Goal: Find specific page/section: Find specific page/section

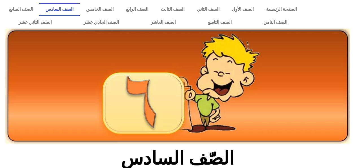
scroll to position [128, 0]
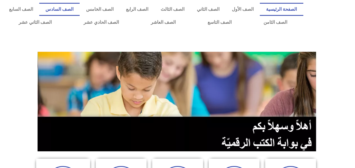
click at [80, 8] on link "الصف السادس" at bounding box center [59, 9] width 40 height 13
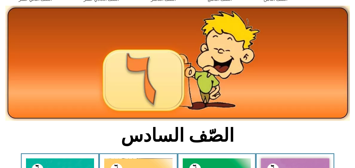
scroll to position [75, 0]
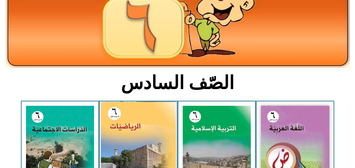
click at [143, 137] on img at bounding box center [138, 147] width 75 height 93
click at [141, 138] on img at bounding box center [138, 147] width 75 height 93
click at [141, 140] on img at bounding box center [138, 147] width 75 height 93
click at [140, 139] on img at bounding box center [138, 147] width 75 height 93
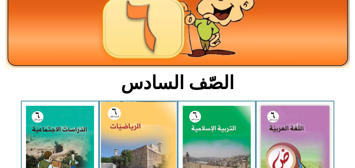
click at [136, 131] on img at bounding box center [138, 147] width 75 height 93
click at [133, 135] on img at bounding box center [138, 147] width 75 height 93
click at [133, 134] on img at bounding box center [138, 147] width 75 height 93
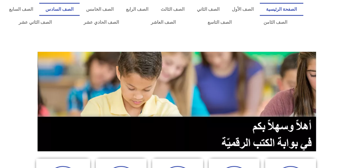
click at [80, 11] on link "الصف السادس" at bounding box center [59, 9] width 40 height 13
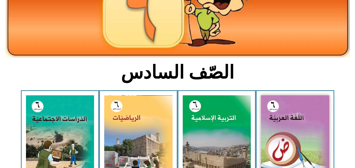
scroll to position [90, 0]
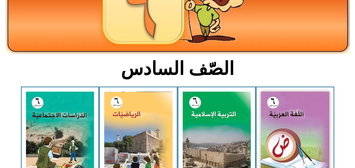
click at [122, 135] on img at bounding box center [138, 134] width 68 height 85
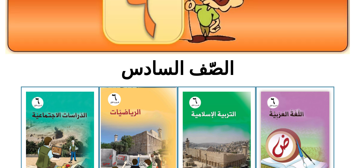
click at [121, 136] on img at bounding box center [138, 133] width 75 height 93
click at [121, 138] on img at bounding box center [138, 133] width 75 height 93
click at [120, 138] on img at bounding box center [138, 133] width 75 height 93
click at [121, 139] on img at bounding box center [138, 133] width 75 height 93
click at [120, 139] on img at bounding box center [138, 133] width 75 height 93
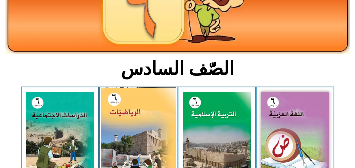
click at [120, 140] on img at bounding box center [138, 133] width 75 height 93
click at [119, 140] on img at bounding box center [138, 133] width 75 height 93
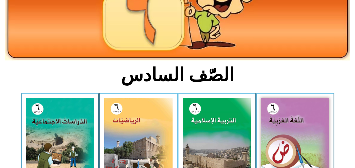
scroll to position [91, 0]
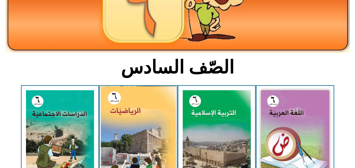
click at [128, 125] on img at bounding box center [138, 132] width 75 height 93
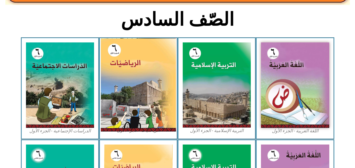
scroll to position [149, 0]
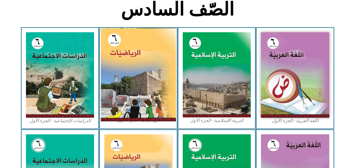
click at [129, 80] on img at bounding box center [138, 74] width 75 height 93
click at [148, 82] on img at bounding box center [138, 74] width 75 height 93
click at [148, 88] on img at bounding box center [138, 74] width 75 height 93
click at [147, 92] on img at bounding box center [138, 74] width 75 height 93
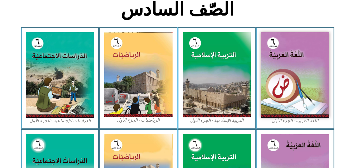
click at [125, 73] on img at bounding box center [138, 74] width 68 height 85
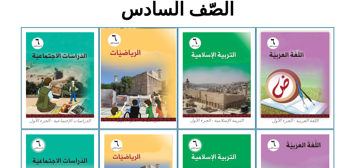
click at [140, 69] on img at bounding box center [138, 74] width 75 height 93
click at [140, 68] on img at bounding box center [138, 74] width 75 height 93
click at [140, 69] on img at bounding box center [138, 74] width 75 height 93
click at [140, 71] on img at bounding box center [138, 74] width 75 height 93
click at [123, 90] on img at bounding box center [138, 74] width 75 height 93
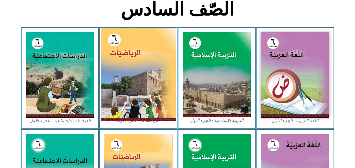
click at [123, 91] on img at bounding box center [138, 74] width 75 height 93
click at [112, 38] on img at bounding box center [138, 74] width 75 height 93
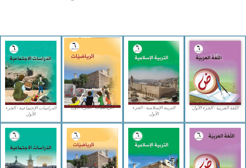
click at [76, 49] on img at bounding box center [92, 73] width 56 height 70
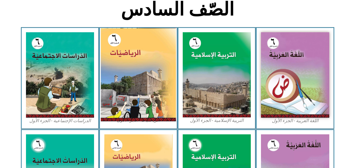
click at [354, 8] on section "الصّف السادس" at bounding box center [177, 12] width 355 height 29
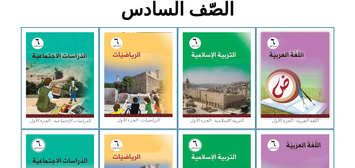
click at [121, 44] on img at bounding box center [138, 74] width 68 height 85
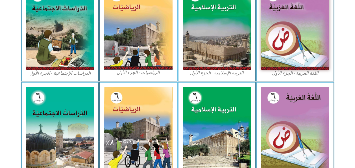
scroll to position [197, 0]
